Goal: Obtain resource: Download file/media

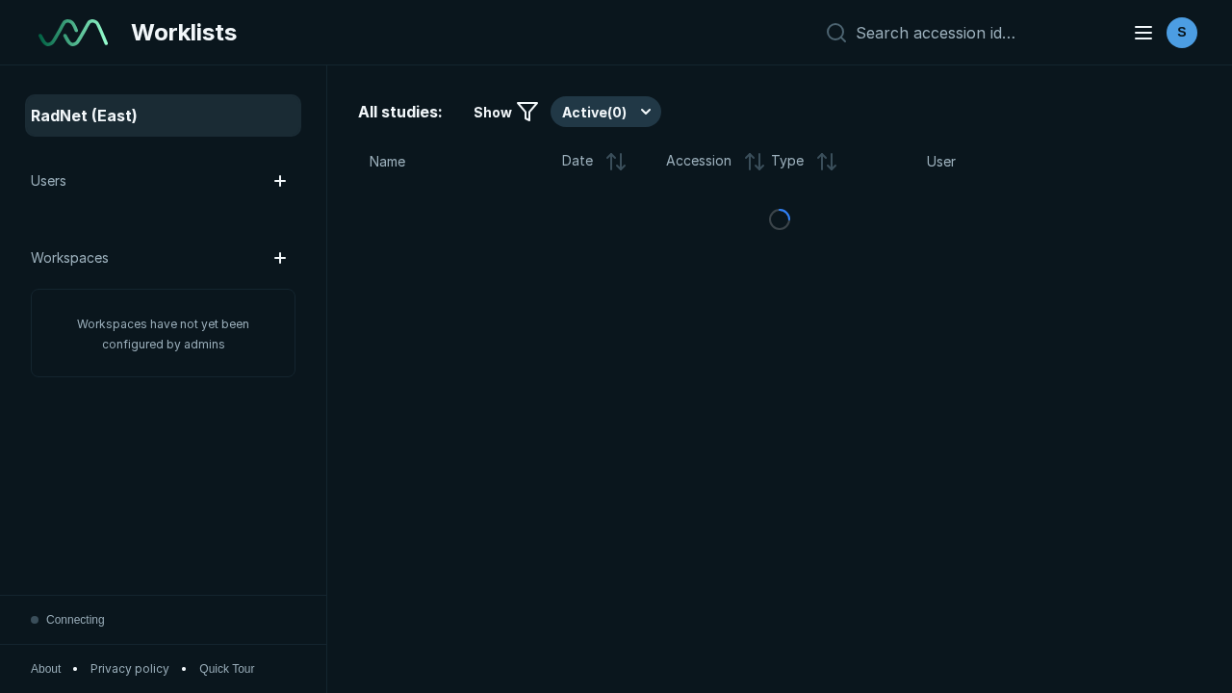
scroll to position [5255, 8016]
